Goal: Use online tool/utility: Use online tool/utility

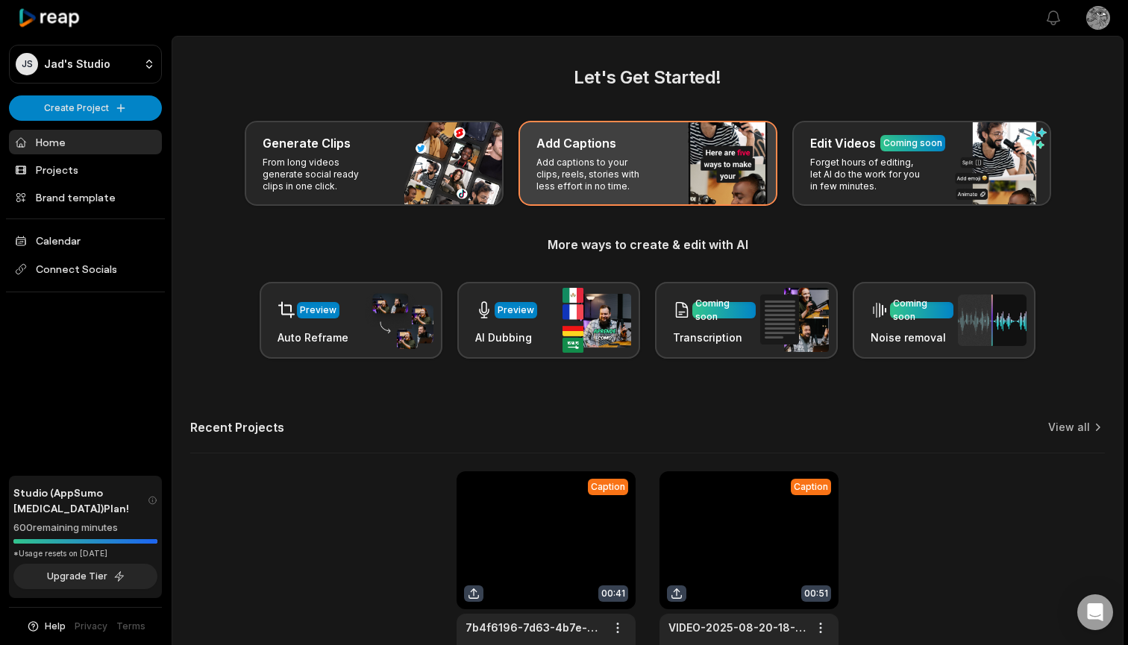
click at [595, 165] on p "Add captions to your clips, reels, stories with less effort in no time." at bounding box center [594, 175] width 116 height 36
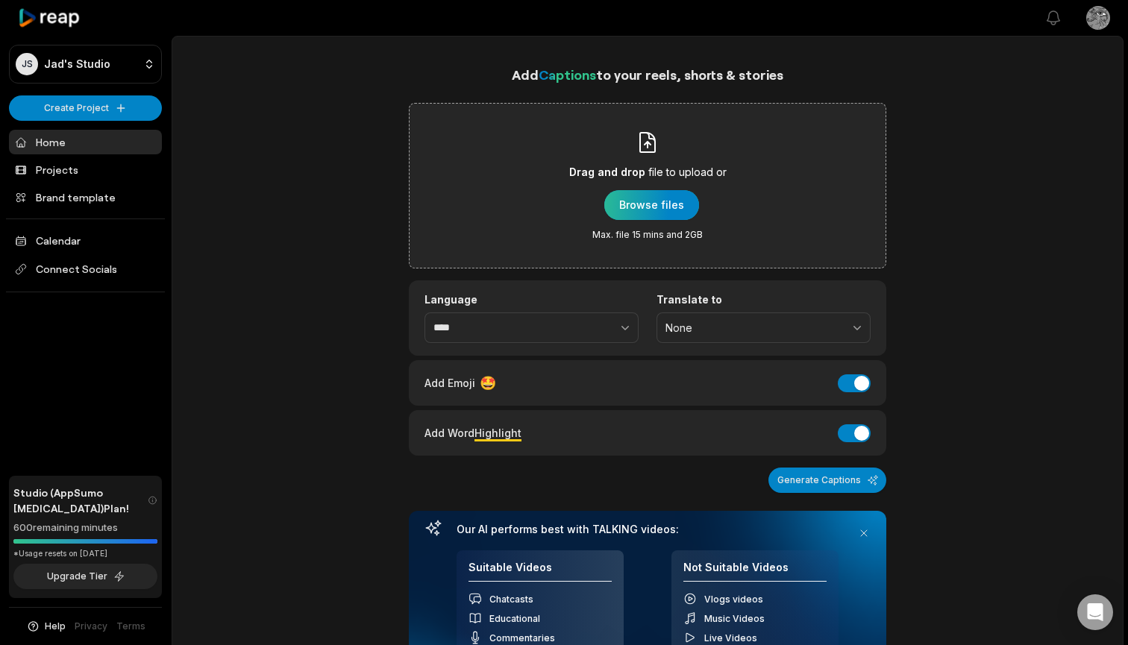
click at [646, 203] on div "button" at bounding box center [651, 205] width 95 height 30
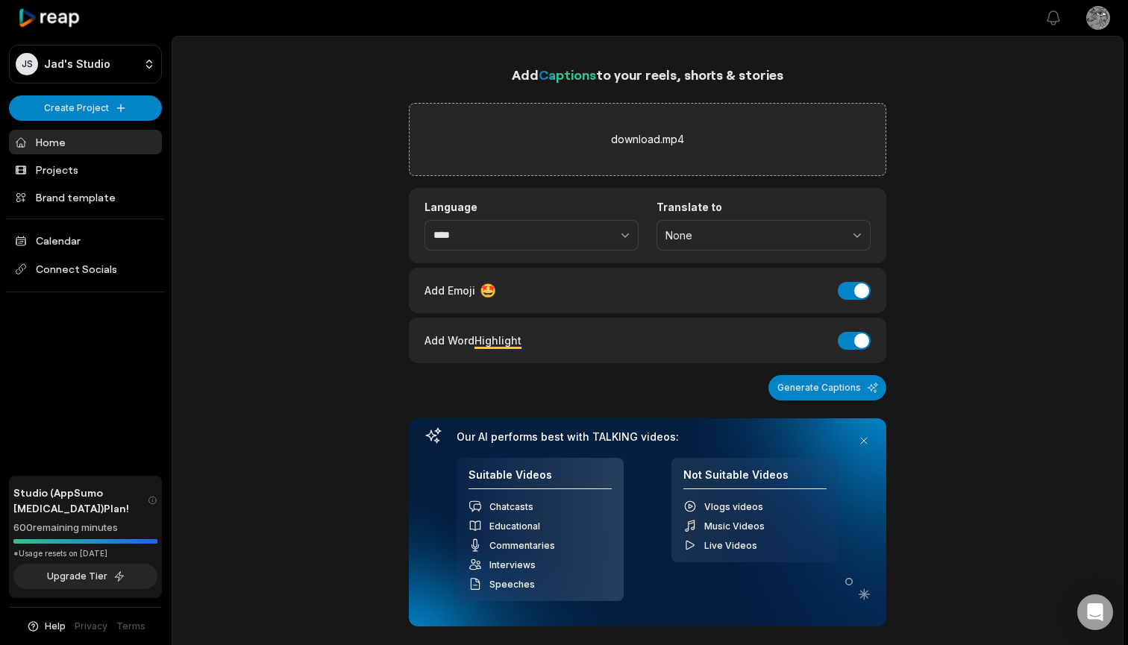
scroll to position [22, 0]
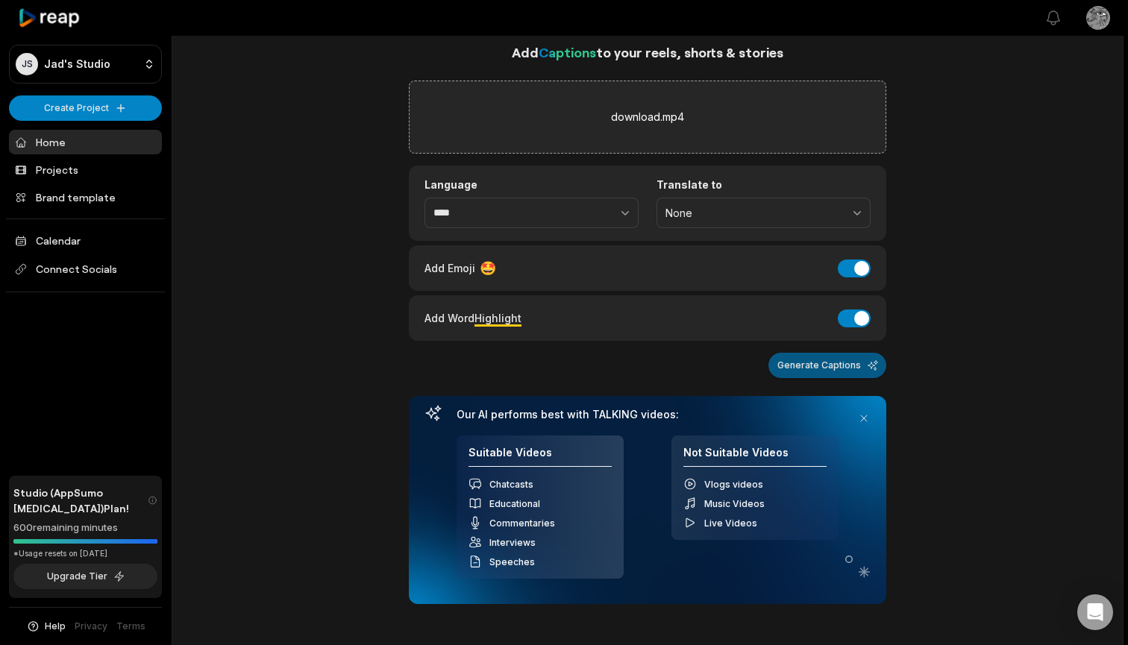
click at [820, 361] on button "Generate Captions" at bounding box center [827, 365] width 118 height 25
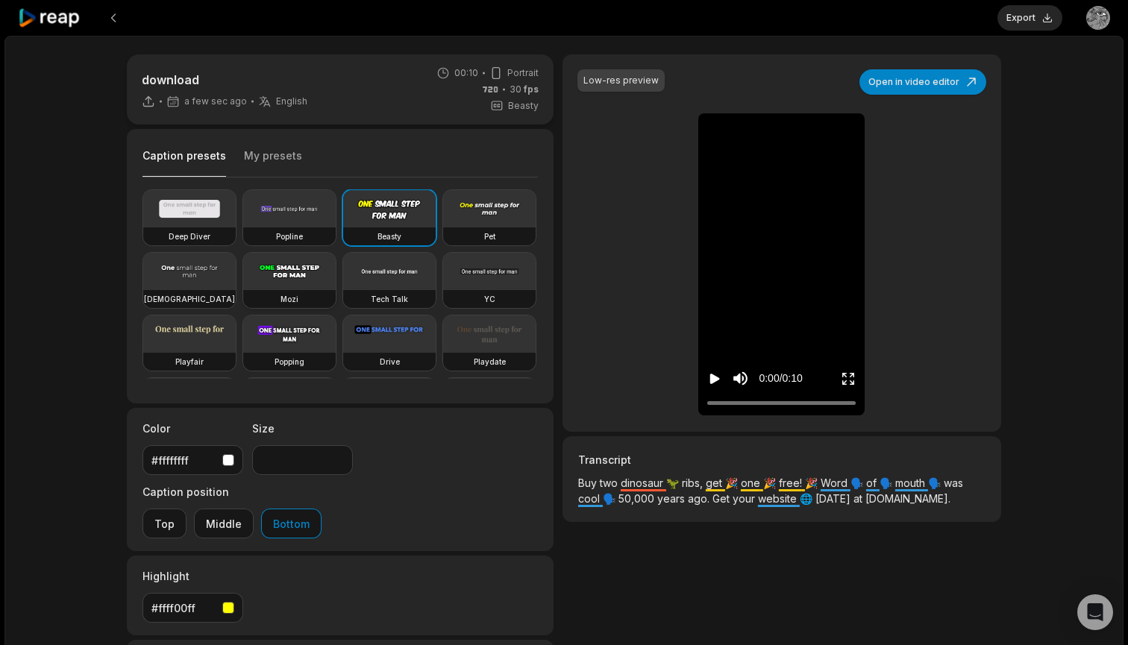
click at [290, 283] on video at bounding box center [289, 271] width 92 height 37
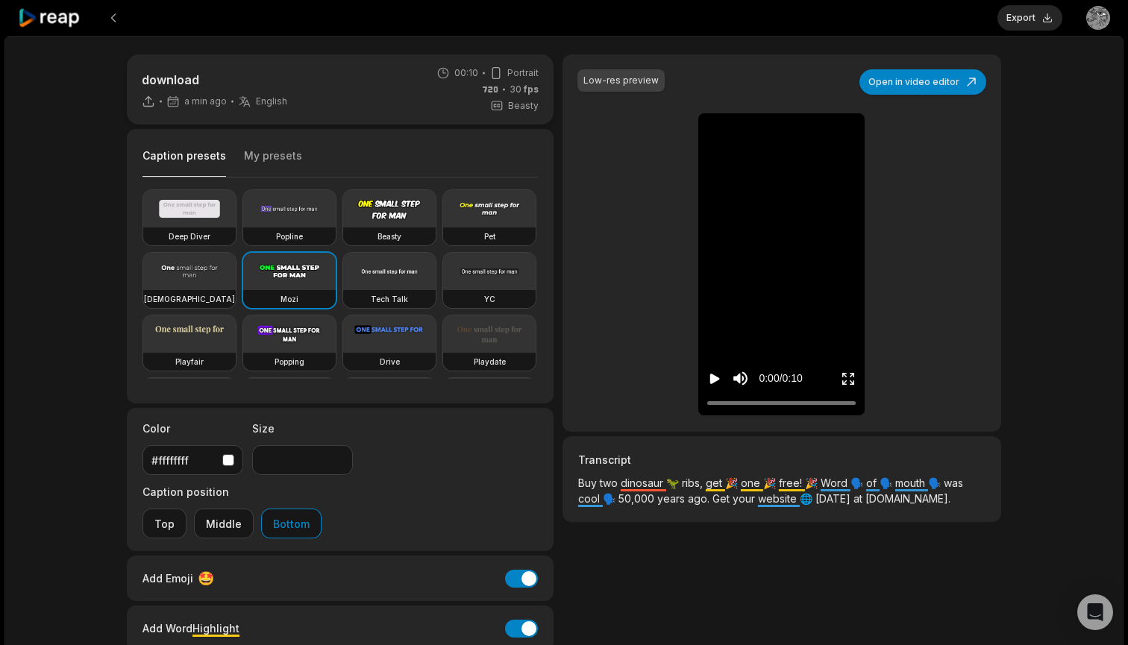
click at [716, 379] on icon "Play video" at bounding box center [715, 379] width 10 height 10
click at [401, 274] on video at bounding box center [389, 271] width 92 height 37
click at [404, 227] on video at bounding box center [389, 208] width 92 height 37
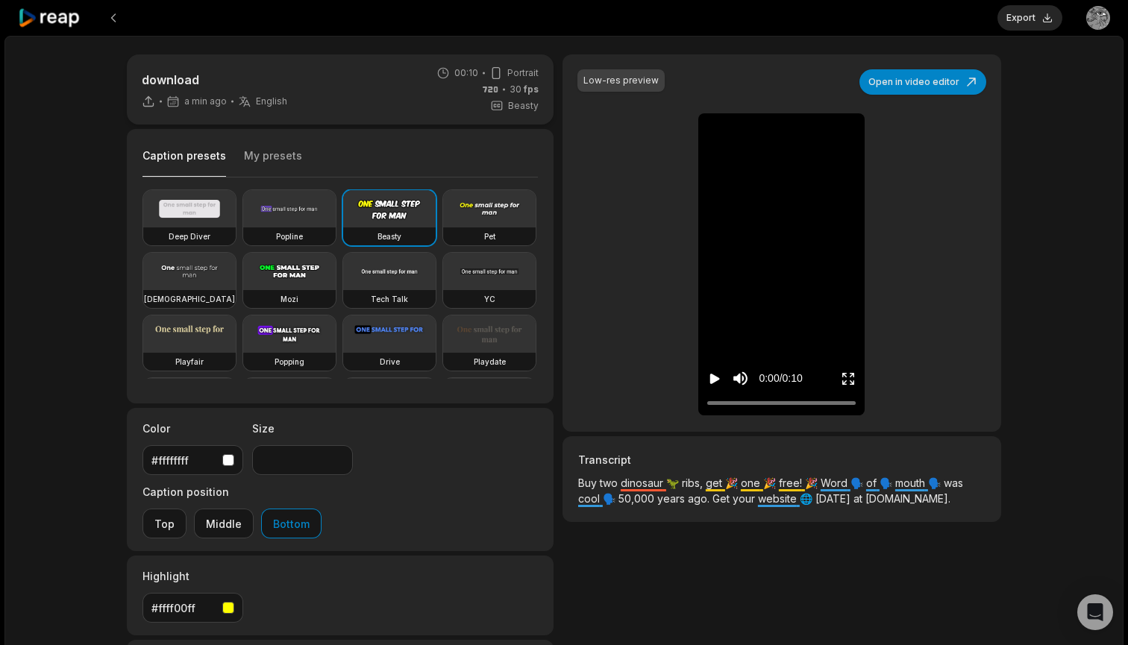
click at [714, 377] on icon "Play video" at bounding box center [715, 379] width 10 height 10
click at [271, 263] on video at bounding box center [289, 271] width 92 height 37
type input "**"
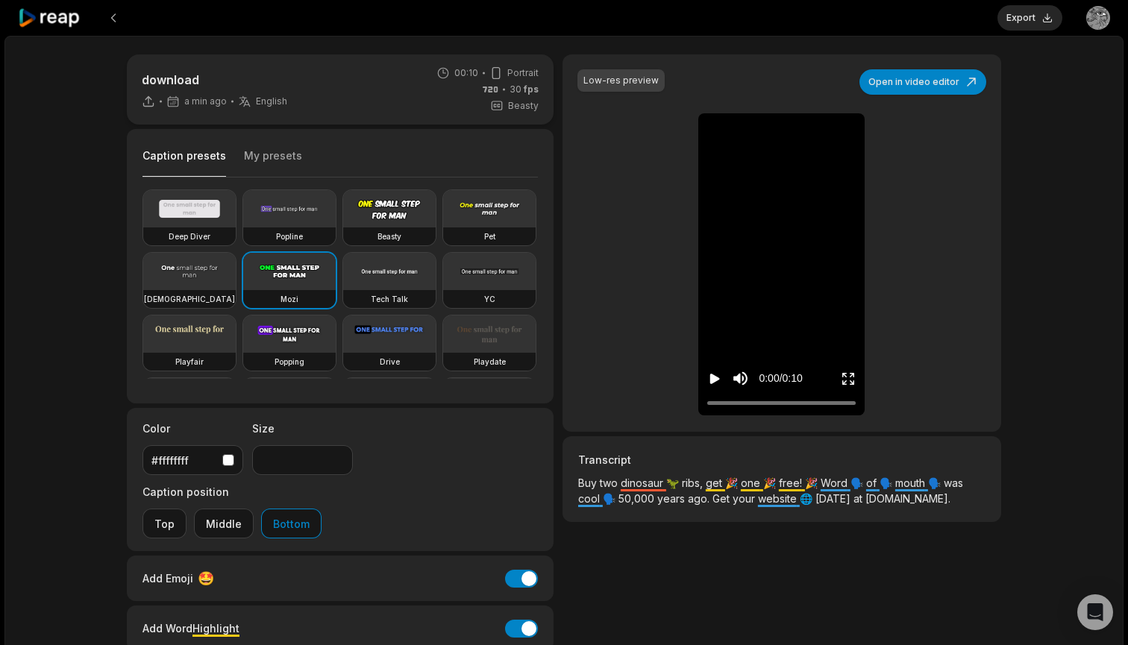
click at [715, 381] on icon "Play video" at bounding box center [715, 379] width 10 height 10
click at [1035, 23] on button "Export" at bounding box center [1029, 17] width 65 height 25
click at [1015, 20] on button "Download" at bounding box center [1022, 17] width 81 height 25
